Goal: Information Seeking & Learning: Learn about a topic

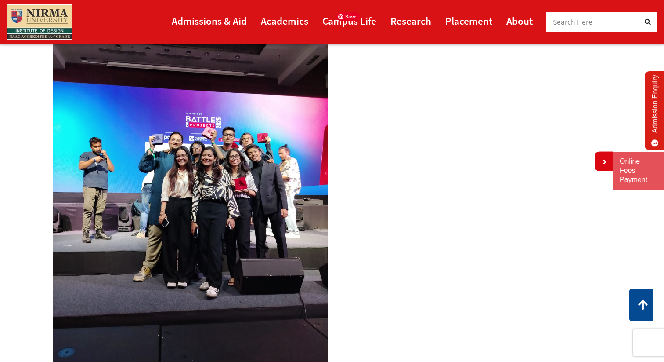
scroll to position [547, 0]
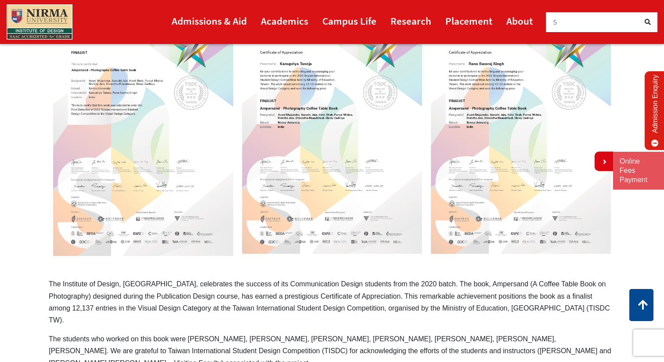
scroll to position [317, 0]
